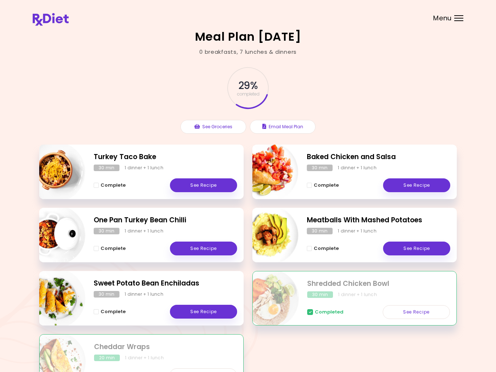
click at [65, 308] on img "Info - Sweet Potato Bean Enchiladas" at bounding box center [55, 298] width 60 height 60
select select "*"
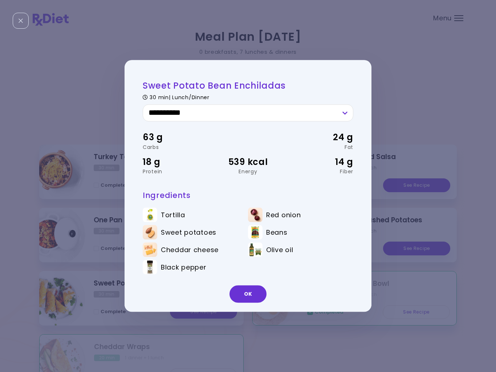
click at [263, 307] on div "OK" at bounding box center [247, 297] width 247 height 30
click at [247, 295] on button "OK" at bounding box center [247, 293] width 37 height 17
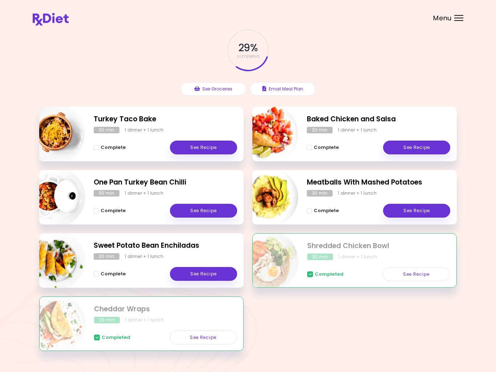
scroll to position [56, 0]
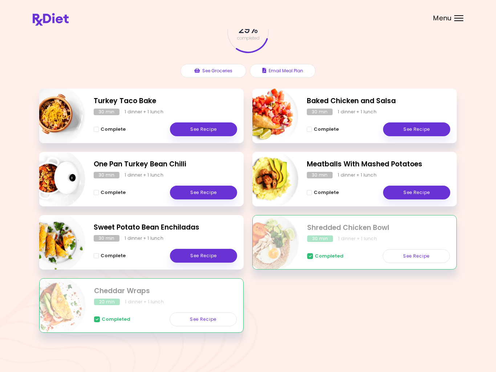
click at [315, 258] on span "Completed" at bounding box center [329, 256] width 29 height 6
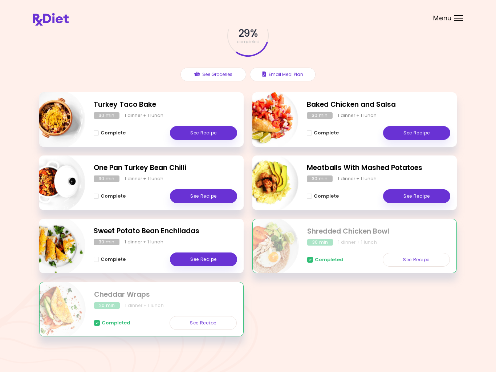
click at [319, 257] on span "Completed" at bounding box center [329, 260] width 29 height 6
click at [318, 257] on span "Completed" at bounding box center [329, 260] width 29 height 6
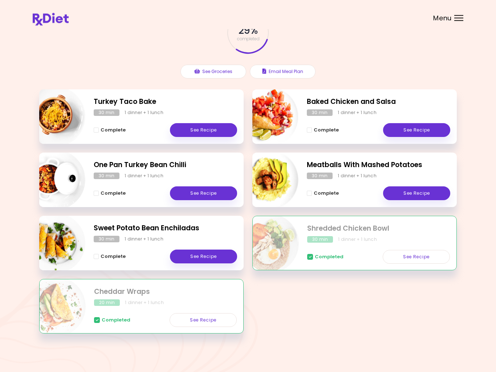
scroll to position [55, 0]
click at [4, 179] on div "Meal Plan [DATE] 0 breakfasts , 7 lunches & dinners 29 % completed See Grocerie…" at bounding box center [248, 159] width 496 height 428
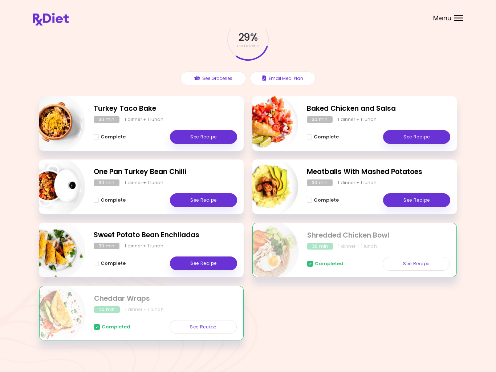
scroll to position [48, 0]
click at [195, 262] on link "See Recipe" at bounding box center [203, 263] width 67 height 14
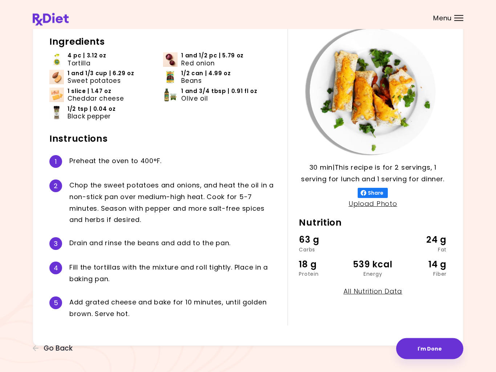
scroll to position [45, 0]
click at [48, 352] on span "Go Back" at bounding box center [58, 348] width 29 height 8
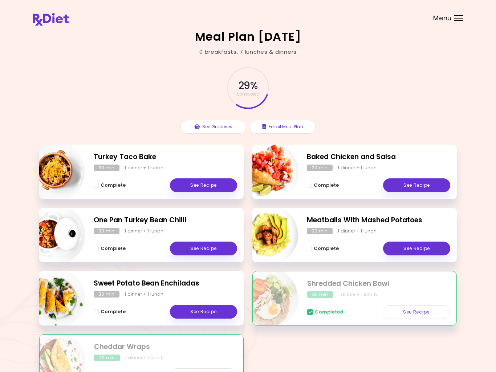
click at [38, 19] on img at bounding box center [51, 19] width 36 height 13
click at [12, 152] on div "Meal Plan [DATE] 0 breakfasts , 7 lunches & dinners 29 % completed See Grocerie…" at bounding box center [248, 214] width 496 height 428
